Goal: Find specific page/section: Find specific page/section

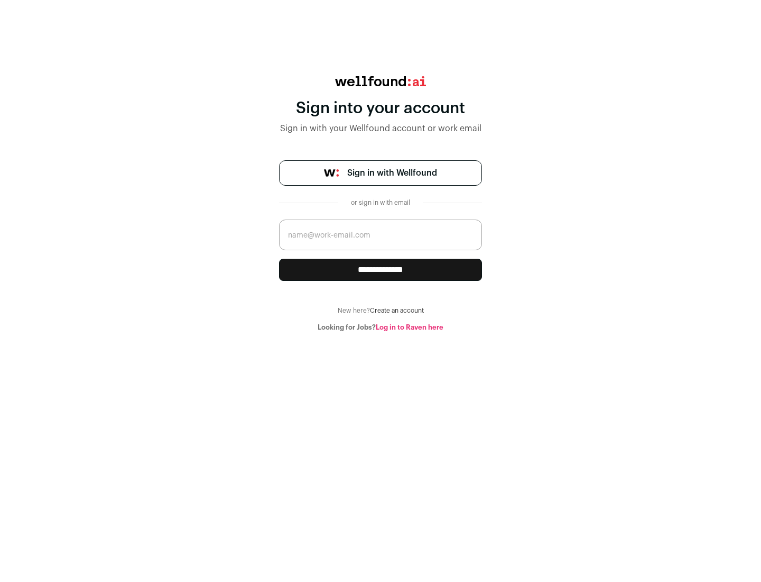
click at [392, 173] on span "Sign in with Wellfound" at bounding box center [392, 173] width 90 height 13
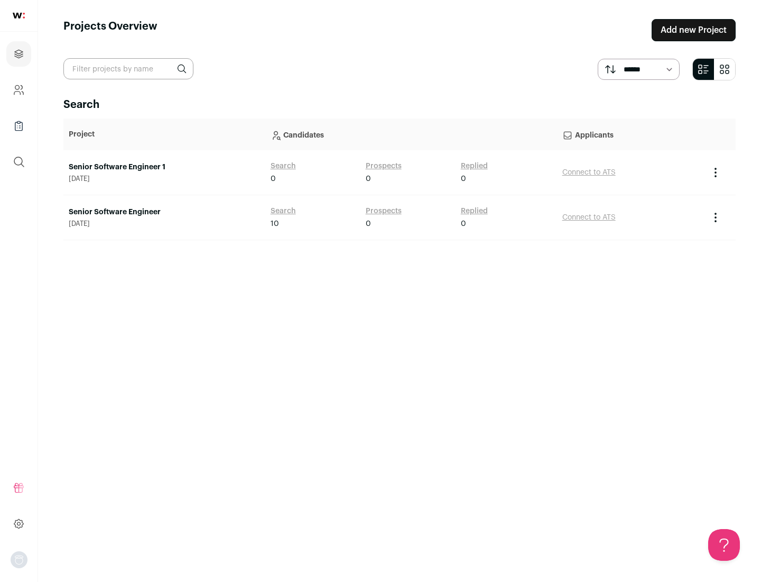
click at [164, 212] on link "Senior Software Engineer" at bounding box center [164, 212] width 191 height 11
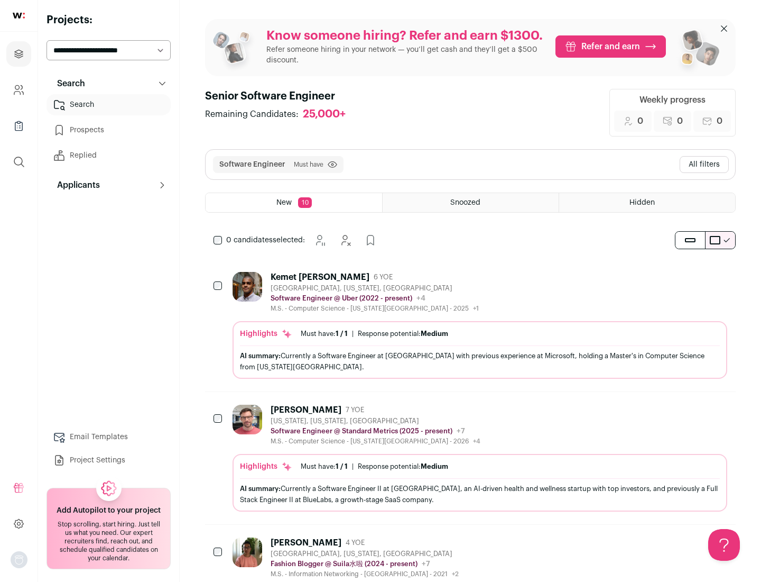
scroll to position [34, 0]
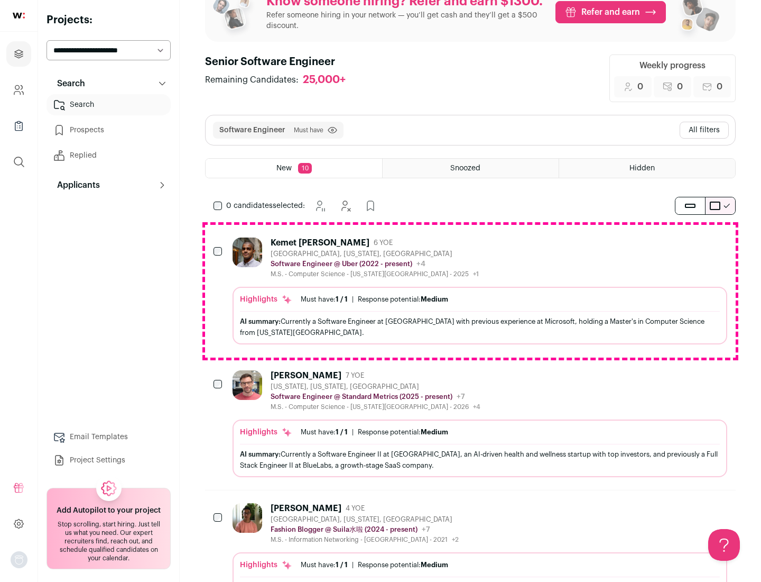
click at [471, 291] on div "Highlights Must have: 1 / 1 How many must haves have been fulfilled? | Response…" at bounding box center [480, 316] width 495 height 58
